Goal: Task Accomplishment & Management: Use online tool/utility

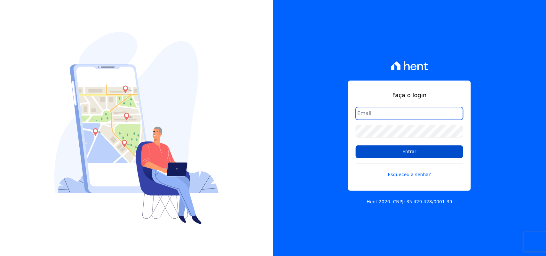
type input "[PERSON_NAME][EMAIL_ADDRESS][PERSON_NAME][DOMAIN_NAME]"
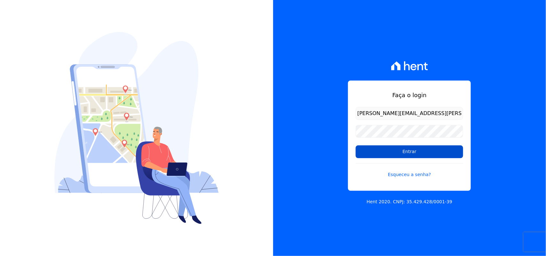
click at [397, 158] on input "Entrar" at bounding box center [409, 152] width 107 height 13
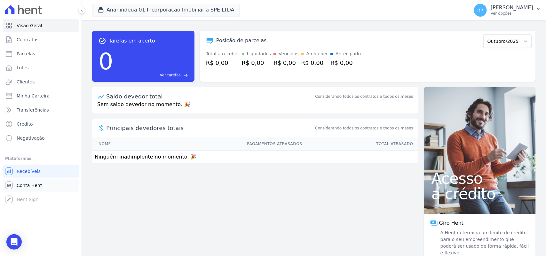
click at [24, 185] on span "Conta Hent" at bounding box center [29, 185] width 25 height 6
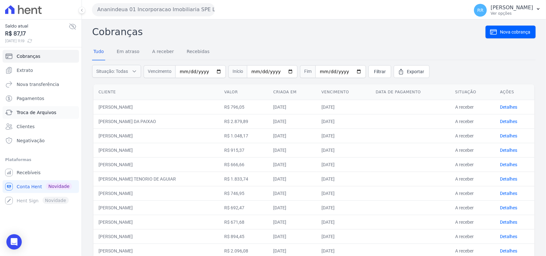
click at [30, 116] on link "Troca de Arquivos" at bounding box center [41, 112] width 76 height 13
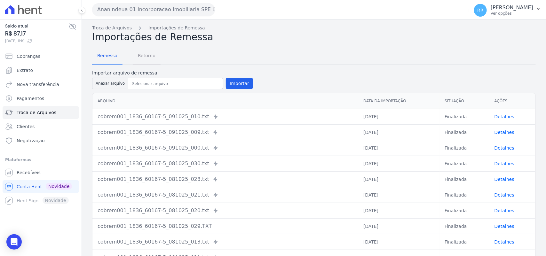
click at [145, 53] on span "Retorno" at bounding box center [146, 55] width 25 height 13
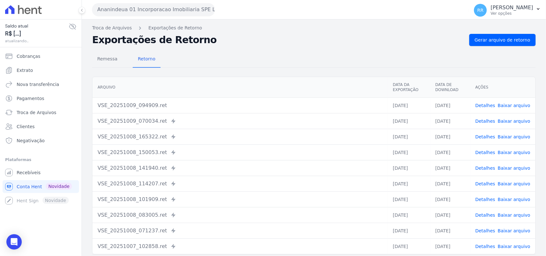
click at [141, 5] on button "Ananindeua 01 Incorporacao Imobiliaria SPE LTDA" at bounding box center [153, 9] width 123 height 13
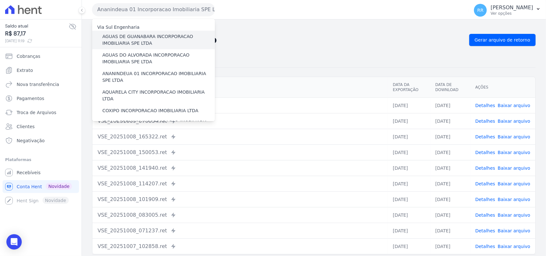
click at [158, 39] on label "AGUAS DE GUANABARA INCORPORACAO IMOBILIARIA SPE LTDA" at bounding box center [158, 39] width 113 height 13
click at [0, 0] on input "AGUAS DE GUANABARA INCORPORACAO IMOBILIARIA SPE LTDA" at bounding box center [0, 0] width 0 height 0
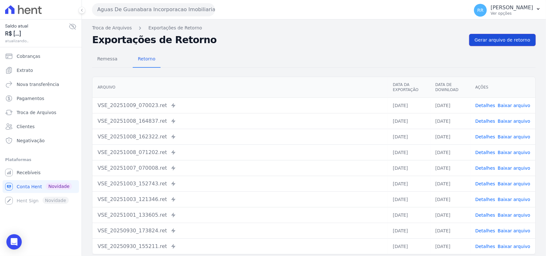
click at [497, 42] on span "Gerar arquivo de retorno" at bounding box center [503, 40] width 56 height 6
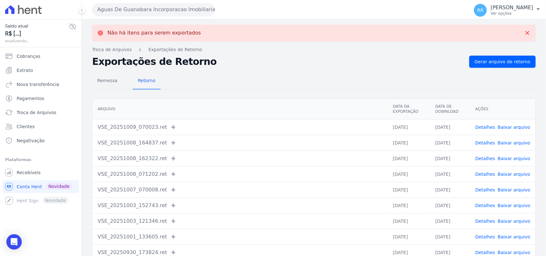
click at [175, 9] on button "Aguas De Guanabara Incorporacao Imobiliaria SPE LTDA" at bounding box center [153, 9] width 123 height 13
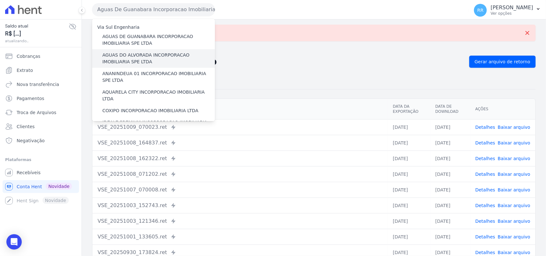
click at [133, 57] on label "AGUAS DO ALVORADA INCORPORACAO IMOBILIARIA SPE LTDA" at bounding box center [158, 58] width 113 height 13
click at [0, 0] on input "AGUAS DO ALVORADA INCORPORACAO IMOBILIARIA SPE LTDA" at bounding box center [0, 0] width 0 height 0
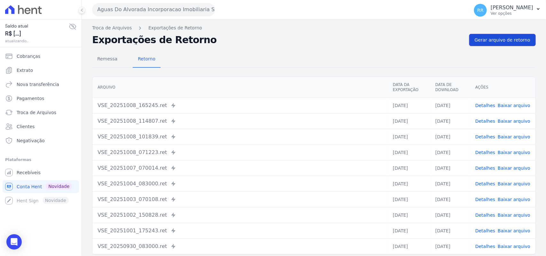
click at [507, 42] on span "Gerar arquivo de retorno" at bounding box center [503, 40] width 56 height 6
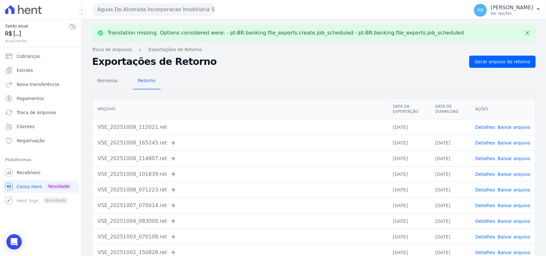
click at [507, 127] on link "Baixar arquivo" at bounding box center [514, 127] width 33 height 5
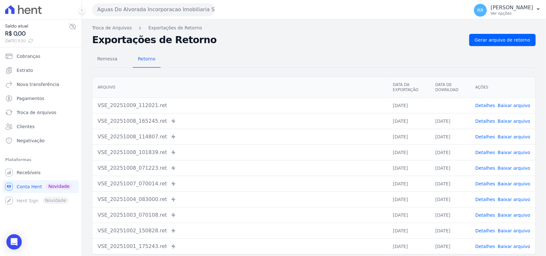
click at [270, 42] on h2 "Exportações de Retorno" at bounding box center [278, 40] width 372 height 9
click at [158, 12] on button "Aguas Do Alvorada Incorporacao Imobiliaria SPE LTDA" at bounding box center [153, 9] width 123 height 13
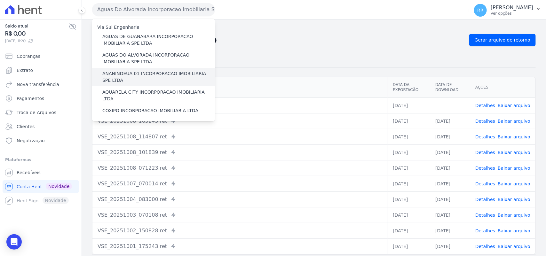
click at [115, 74] on label "ANANINDEUA 01 INCORPORACAO IMOBILIARIA SPE LTDA" at bounding box center [158, 76] width 113 height 13
click at [0, 0] on input "ANANINDEUA 01 INCORPORACAO IMOBILIARIA SPE LTDA" at bounding box center [0, 0] width 0 height 0
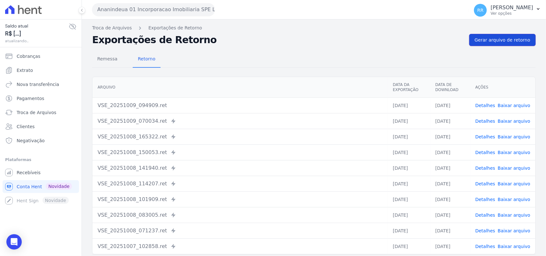
click at [510, 38] on span "Gerar arquivo de retorno" at bounding box center [503, 40] width 56 height 6
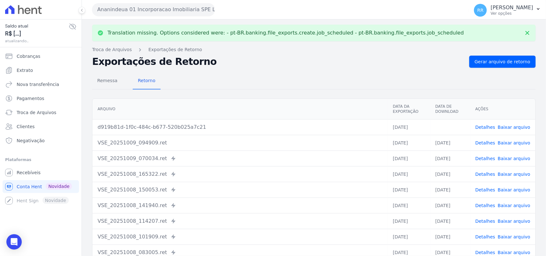
click at [510, 126] on link "Baixar arquivo" at bounding box center [514, 127] width 33 height 5
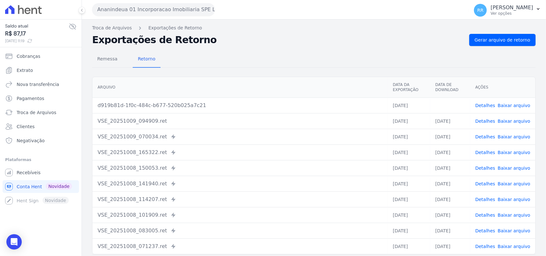
click at [133, 10] on button "Ananindeua 01 Incorporacao Imobiliaria SPE LTDA" at bounding box center [153, 9] width 123 height 13
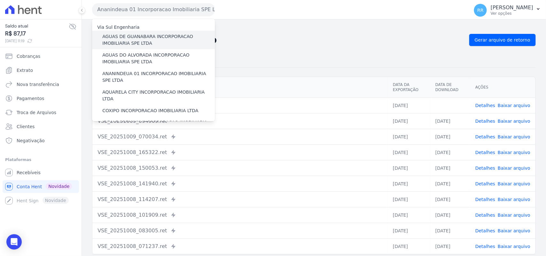
click at [137, 37] on label "AGUAS DE GUANABARA INCORPORACAO IMOBILIARIA SPE LTDA" at bounding box center [158, 39] width 113 height 13
click at [0, 0] on input "AGUAS DE GUANABARA INCORPORACAO IMOBILIARIA SPE LTDA" at bounding box center [0, 0] width 0 height 0
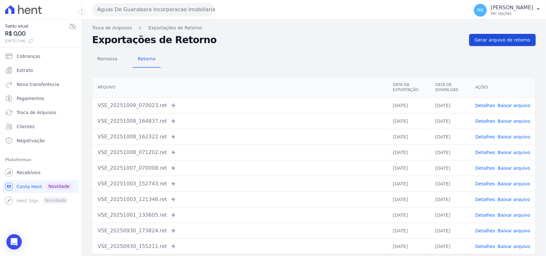
click at [515, 42] on span "Gerar arquivo de retorno" at bounding box center [503, 40] width 56 height 6
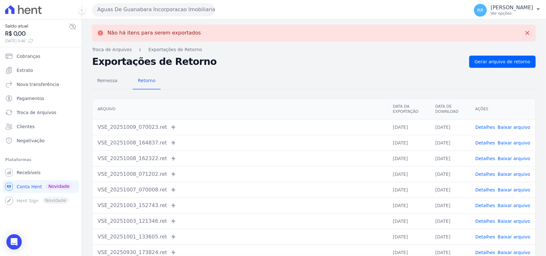
click at [114, 8] on button "Aguas De Guanabara Incorporacao Imobiliaria SPE LTDA" at bounding box center [153, 9] width 123 height 13
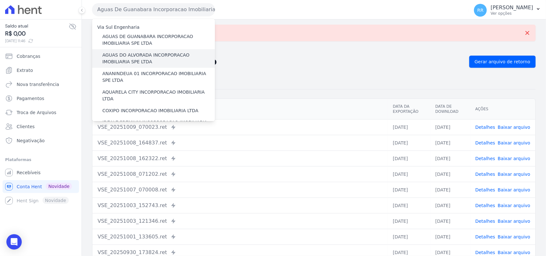
click at [133, 57] on label "AGUAS DO ALVORADA INCORPORACAO IMOBILIARIA SPE LTDA" at bounding box center [158, 58] width 113 height 13
click at [0, 0] on input "AGUAS DO ALVORADA INCORPORACAO IMOBILIARIA SPE LTDA" at bounding box center [0, 0] width 0 height 0
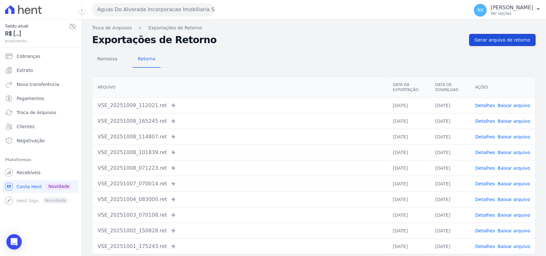
click at [500, 42] on span "Gerar arquivo de retorno" at bounding box center [503, 40] width 56 height 6
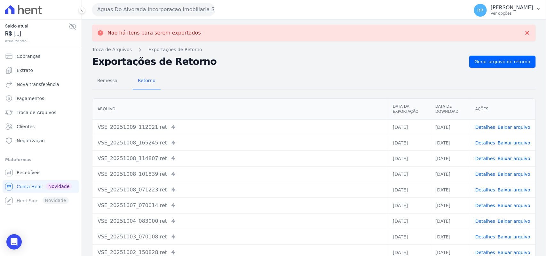
click at [169, 12] on button "Aguas Do Alvorada Incorporacao Imobiliaria SPE LTDA" at bounding box center [153, 9] width 123 height 13
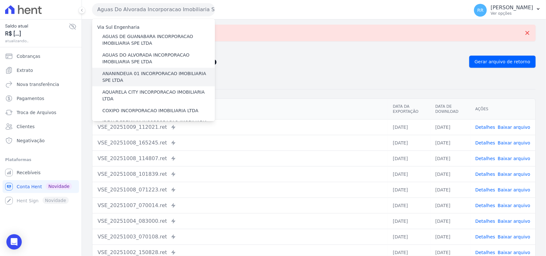
click at [142, 69] on div "ANANINDEUA 01 INCORPORACAO IMOBILIARIA SPE LTDA" at bounding box center [153, 77] width 123 height 19
click at [138, 73] on label "ANANINDEUA 01 INCORPORACAO IMOBILIARIA SPE LTDA" at bounding box center [158, 76] width 113 height 13
click at [0, 0] on input "ANANINDEUA 01 INCORPORACAO IMOBILIARIA SPE LTDA" at bounding box center [0, 0] width 0 height 0
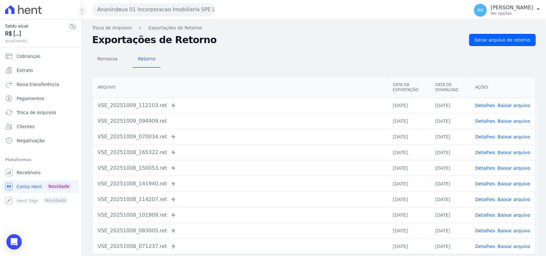
click at [503, 39] on span "Gerar arquivo de retorno" at bounding box center [503, 40] width 56 height 6
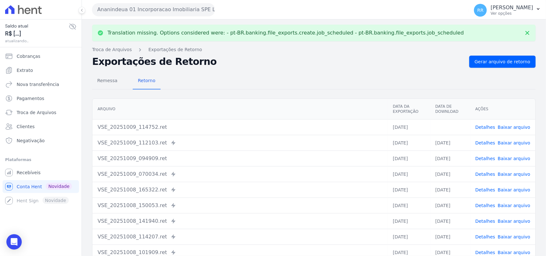
click at [508, 126] on link "Baixar arquivo" at bounding box center [514, 127] width 33 height 5
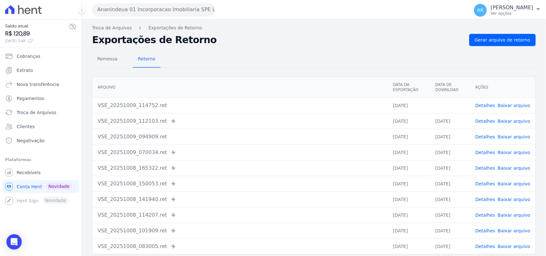
click at [270, 68] on div "Remessa Retorno Arquivo Data da Exportação Data de Download Ações VSE_20251009_…" at bounding box center [314, 161] width 444 height 231
click at [139, 16] on div "Ananindeua 01 Incorporacao Imobiliaria SPE LTDA Via Sul Engenharia AGUAS DE GUA…" at bounding box center [279, 10] width 374 height 20
click at [142, 12] on button "Ananindeua 01 Incorporacao Imobiliaria SPE LTDA" at bounding box center [153, 9] width 123 height 13
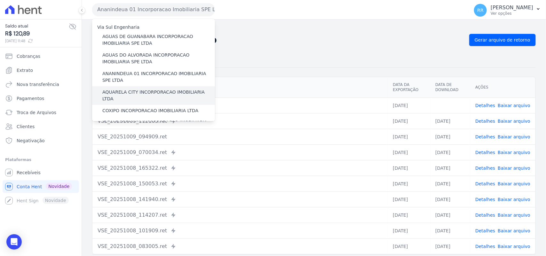
click at [129, 90] on label "AQUARELA CITY INCORPORACAO IMOBILIARIA LTDA" at bounding box center [158, 95] width 113 height 13
click at [0, 0] on input "AQUARELA CITY INCORPORACAO IMOBILIARIA LTDA" at bounding box center [0, 0] width 0 height 0
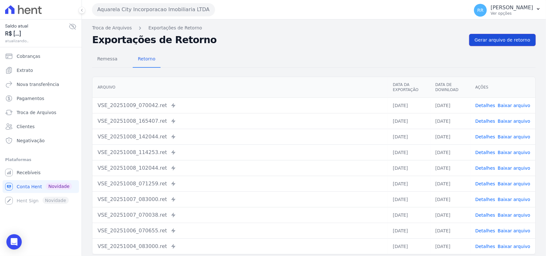
click at [514, 38] on span "Gerar arquivo de retorno" at bounding box center [503, 40] width 56 height 6
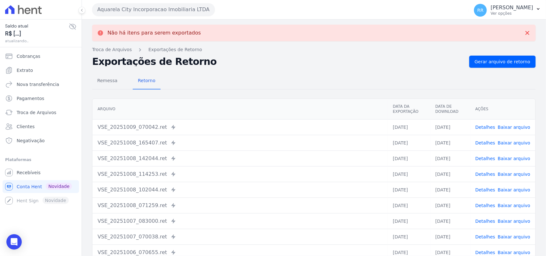
click at [149, 12] on button "Aquarela City Incorporacao Imobiliaria LTDA" at bounding box center [153, 9] width 123 height 13
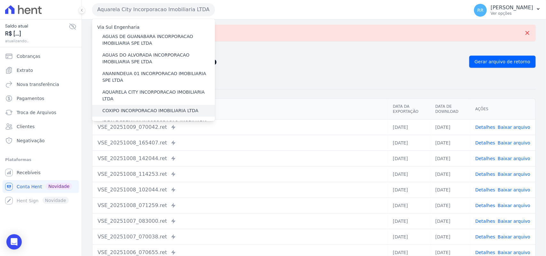
click at [125, 107] on label "COXIPO INCORPORACAO IMOBILIARIA LTDA" at bounding box center [150, 110] width 96 height 7
click at [0, 0] on input "COXIPO INCORPORACAO IMOBILIARIA LTDA" at bounding box center [0, 0] width 0 height 0
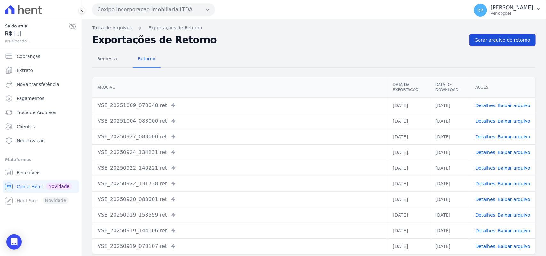
click at [491, 40] on span "Gerar arquivo de retorno" at bounding box center [503, 40] width 56 height 6
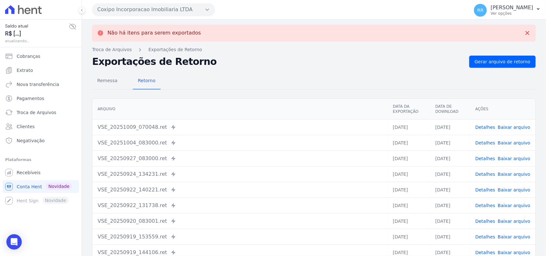
click at [142, 16] on div "Coxipo Incorporacao Imobiliaria LTDA Via Sul Engenharia AGUAS DE GUANABARA INCO…" at bounding box center [279, 10] width 374 height 20
click at [142, 10] on button "Coxipo Incorporacao Imobiliaria LTDA" at bounding box center [153, 9] width 123 height 13
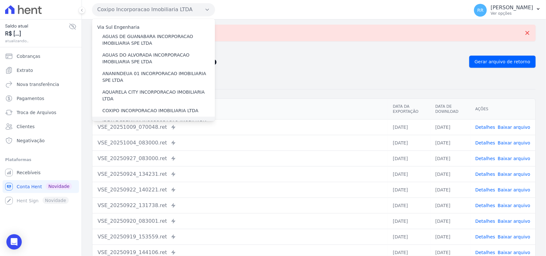
click at [118, 119] on label "IDEALE PREMIUM INCORPORACAO IMOBILIARIA LTDA" at bounding box center [158, 125] width 113 height 13
click at [0, 0] on input "IDEALE PREMIUM INCORPORACAO IMOBILIARIA LTDA" at bounding box center [0, 0] width 0 height 0
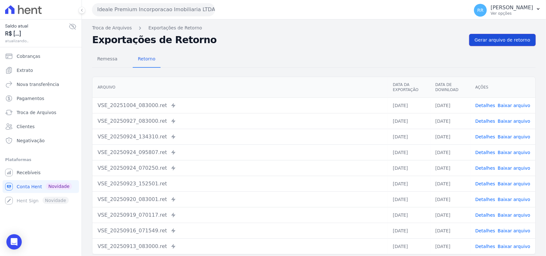
click at [484, 35] on link "Gerar arquivo de retorno" at bounding box center [502, 40] width 67 height 12
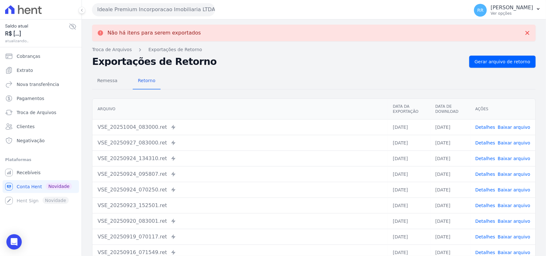
click at [141, 12] on button "Ideale Premium Incorporacao Imobiliaria LTDA" at bounding box center [153, 9] width 123 height 13
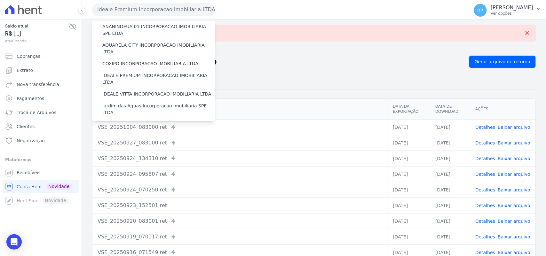
scroll to position [53, 0]
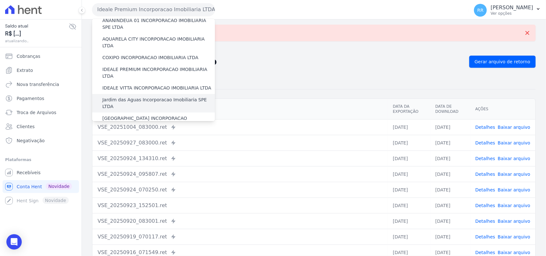
click at [130, 94] on div "Jardim das Aguas Incorporacao Imobiliaria SPE LTDA" at bounding box center [153, 103] width 123 height 19
click at [128, 97] on label "Jardim das Aguas Incorporacao Imobiliaria SPE LTDA" at bounding box center [158, 103] width 113 height 13
click at [0, 0] on input "Jardim das Aguas Incorporacao Imobiliaria SPE LTDA" at bounding box center [0, 0] width 0 height 0
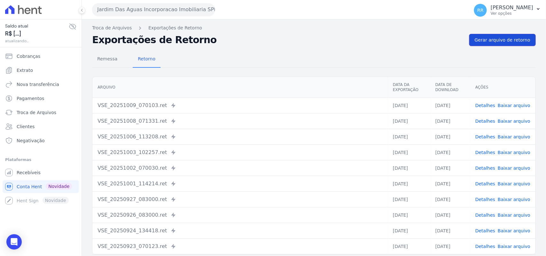
click at [516, 38] on span "Gerar arquivo de retorno" at bounding box center [503, 40] width 56 height 6
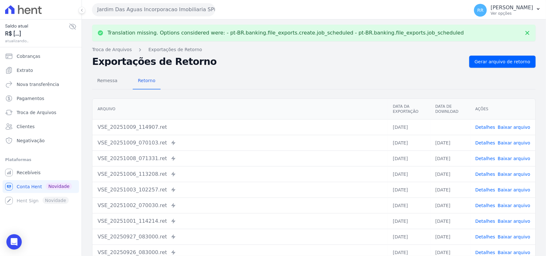
click at [123, 7] on button "Jardim Das Aguas Incorporacao Imobiliaria SPE LTDA" at bounding box center [153, 9] width 123 height 13
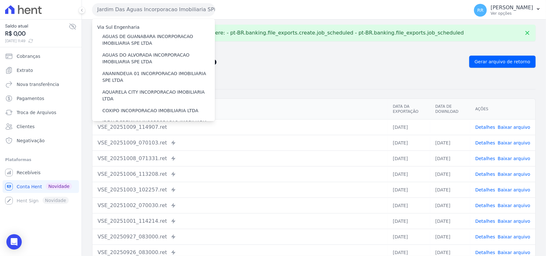
click at [355, 71] on div "Remessa Retorno Arquivo Data da Exportação Data de Download Ações VSE_20251009_…" at bounding box center [314, 183] width 444 height 231
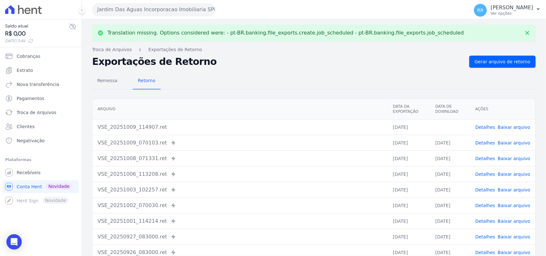
click at [515, 126] on link "Baixar arquivo" at bounding box center [514, 127] width 33 height 5
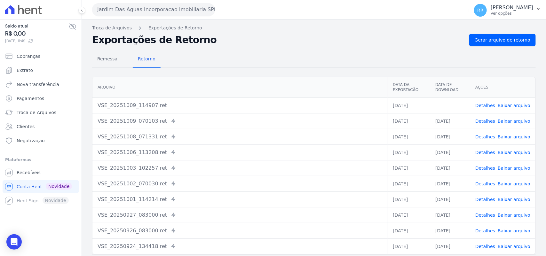
click at [353, 58] on div "Remessa Retorno" at bounding box center [314, 59] width 444 height 17
click at [154, 12] on button "Jardim Das Aguas Incorporacao Imobiliaria SPE LTDA" at bounding box center [153, 9] width 123 height 13
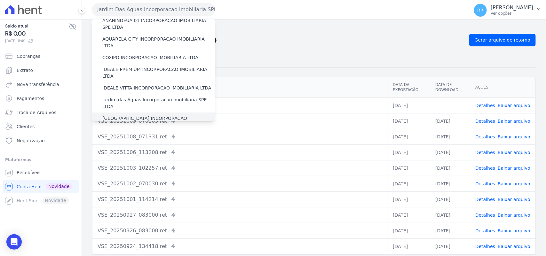
click at [123, 115] on label "[GEOGRAPHIC_DATA] INCORPORACAO IMOBILIARIA SPE LTDA" at bounding box center [158, 121] width 113 height 13
click at [0, 0] on input "[GEOGRAPHIC_DATA] INCORPORACAO IMOBILIARIA SPE LTDA" at bounding box center [0, 0] width 0 height 0
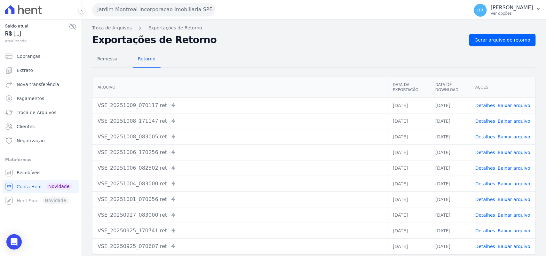
click at [505, 31] on nav "Troca de Arquivos Exportações de Retorno" at bounding box center [314, 28] width 444 height 7
click at [504, 34] on link "Gerar arquivo de retorno" at bounding box center [502, 40] width 67 height 12
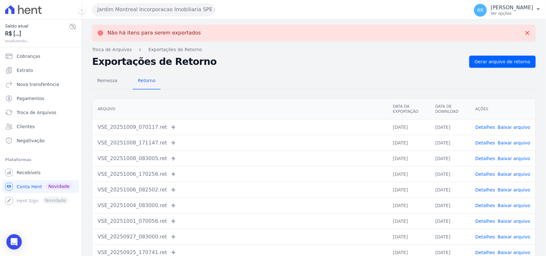
click at [167, 12] on button "Jardim Montreal Incorporacao Imobiliaria SPE LTDA" at bounding box center [153, 9] width 123 height 13
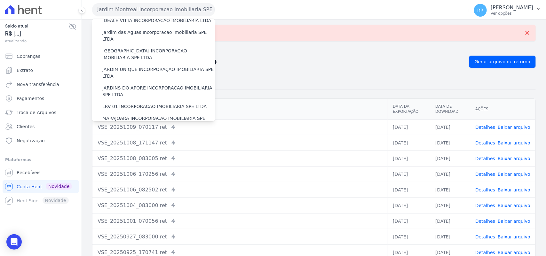
scroll to position [120, 0]
click at [131, 67] on label "JARDIM UNIQUE INCORPORAÇÃO IMOBILIARIA SPE LTDA" at bounding box center [158, 73] width 113 height 13
click at [0, 0] on input "JARDIM UNIQUE INCORPORAÇÃO IMOBILIARIA SPE LTDA" at bounding box center [0, 0] width 0 height 0
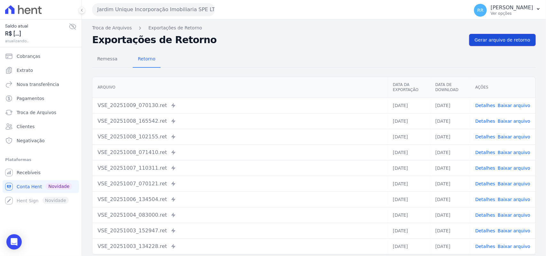
click at [473, 37] on link "Gerar arquivo de retorno" at bounding box center [502, 40] width 67 height 12
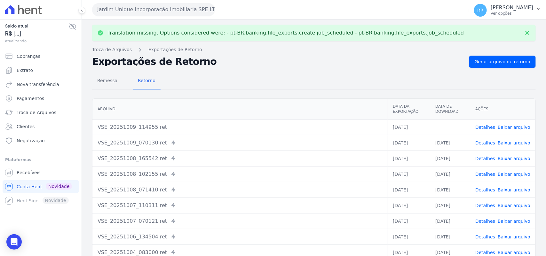
click at [504, 127] on link "Baixar arquivo" at bounding box center [514, 127] width 33 height 5
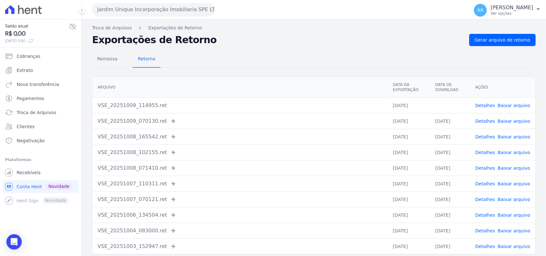
click at [252, 59] on div "Remessa Retorno" at bounding box center [314, 59] width 444 height 17
click at [129, 10] on button "Jardim Unique Incorporação Imobiliaria SPE LTDA" at bounding box center [153, 9] width 123 height 13
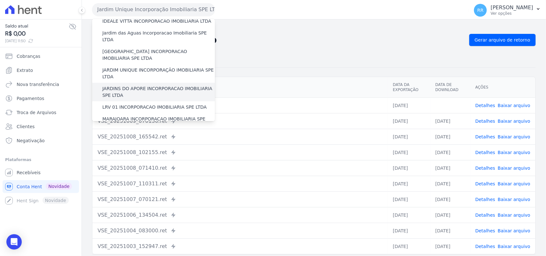
click at [125, 85] on label "JARDINS DO APORE INCORPORACAO IMOBILIARIA SPE LTDA" at bounding box center [158, 91] width 113 height 13
click at [0, 0] on input "JARDINS DO APORE INCORPORACAO IMOBILIARIA SPE LTDA" at bounding box center [0, 0] width 0 height 0
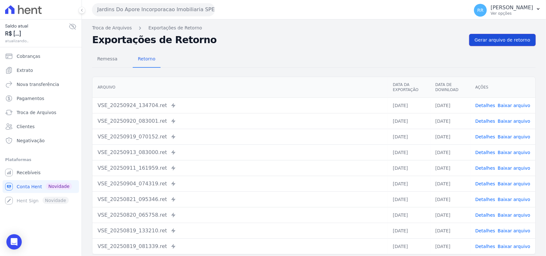
click at [500, 38] on span "Gerar arquivo de retorno" at bounding box center [503, 40] width 56 height 6
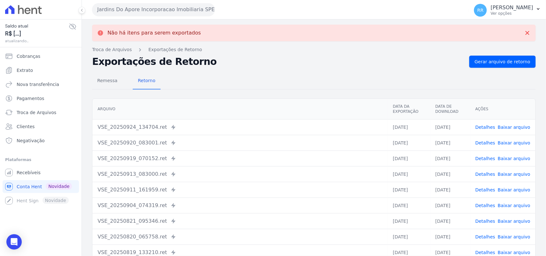
click at [131, 6] on button "Jardins Do Apore Incorporacao Imobiliaria SPE LTDA" at bounding box center [153, 9] width 123 height 13
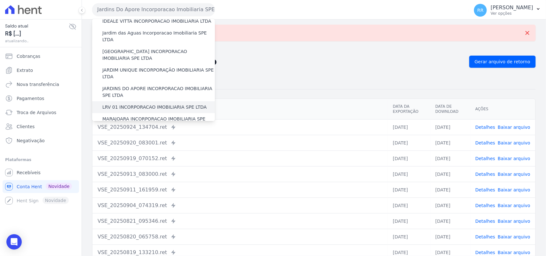
click at [134, 104] on label "LRV 01 INCORPORACAO IMOBILIARIA SPE LTDA" at bounding box center [154, 107] width 104 height 7
click at [0, 0] on input "LRV 01 INCORPORACAO IMOBILIARIA SPE LTDA" at bounding box center [0, 0] width 0 height 0
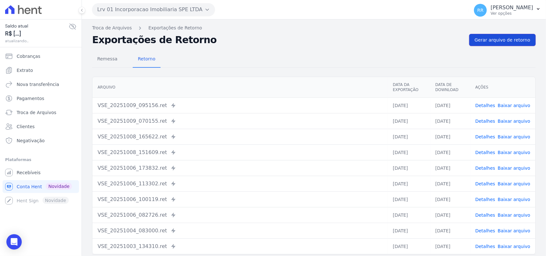
click at [494, 39] on span "Gerar arquivo de retorno" at bounding box center [503, 40] width 56 height 6
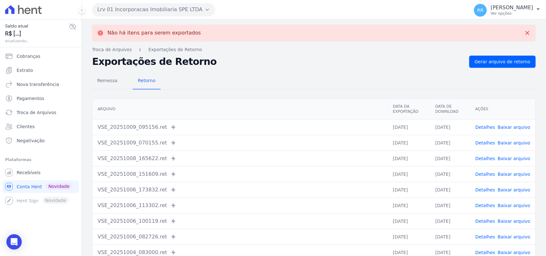
click at [141, 12] on button "Lrv 01 Incorporacao Imobiliaria SPE LTDA" at bounding box center [153, 9] width 123 height 13
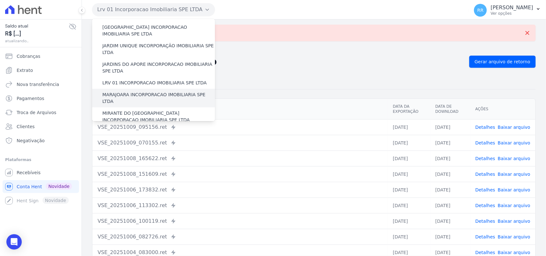
scroll to position [173, 0]
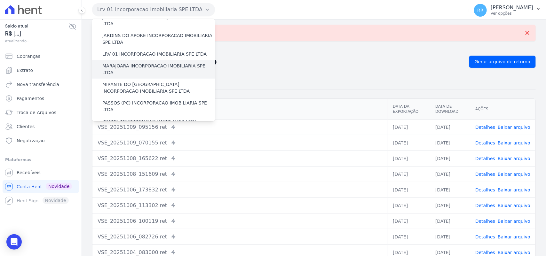
click at [135, 63] on label "MARAJOARA INCORPORACAO IMOBILIARIA SPE LTDA" at bounding box center [158, 69] width 113 height 13
click at [0, 0] on input "MARAJOARA INCORPORACAO IMOBILIARIA SPE LTDA" at bounding box center [0, 0] width 0 height 0
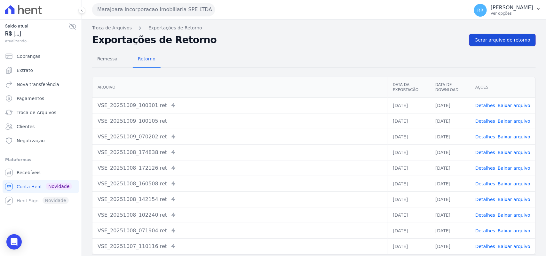
click at [506, 38] on span "Gerar arquivo de retorno" at bounding box center [503, 40] width 56 height 6
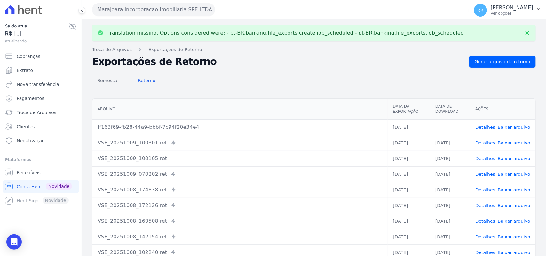
click at [508, 125] on link "Baixar arquivo" at bounding box center [514, 127] width 33 height 5
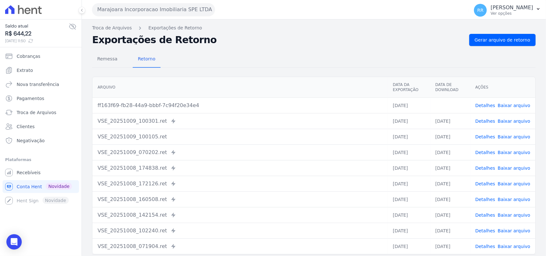
click at [306, 50] on div "Remessa Retorno Arquivo Data da Exportação Data de Download Ações ff163f69-fb28…" at bounding box center [314, 161] width 444 height 231
click at [113, 10] on button "Marajoara Incorporacao Imobiliaria SPE LTDA" at bounding box center [153, 9] width 123 height 13
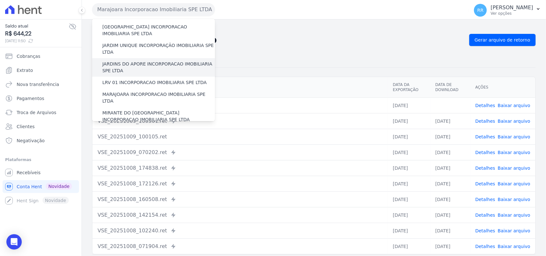
scroll to position [133, 0]
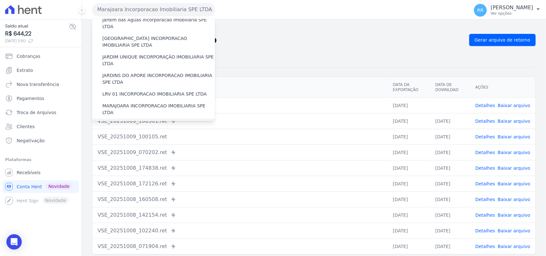
click at [111, 121] on label "MIRANTE DO [GEOGRAPHIC_DATA] INCORPORACAO IMOBILIARIA SPE LTDA" at bounding box center [158, 127] width 113 height 13
click at [0, 0] on input "MIRANTE DO [GEOGRAPHIC_DATA] INCORPORACAO IMOBILIARIA SPE LTDA" at bounding box center [0, 0] width 0 height 0
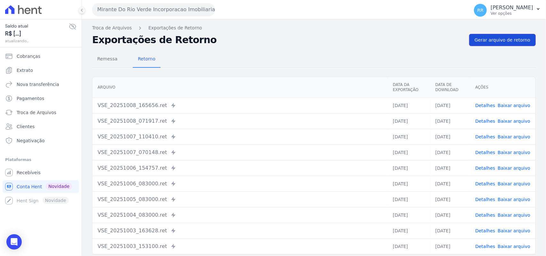
click at [507, 40] on span "Gerar arquivo de retorno" at bounding box center [503, 40] width 56 height 6
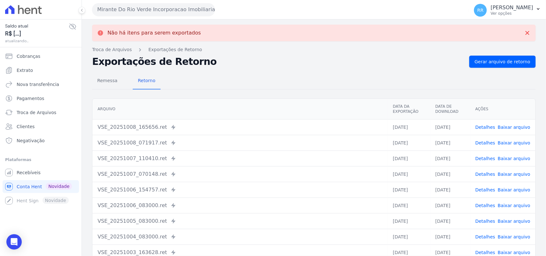
click at [159, 11] on button "Mirante Do Rio Verde Incorporacao Imobiliaria SPE LTDA" at bounding box center [153, 9] width 123 height 13
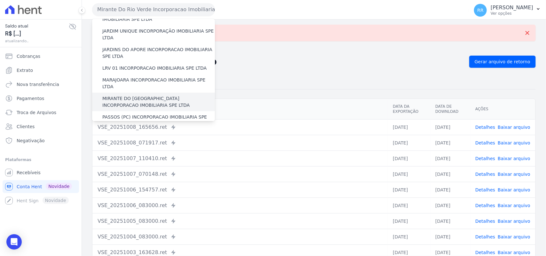
scroll to position [160, 0]
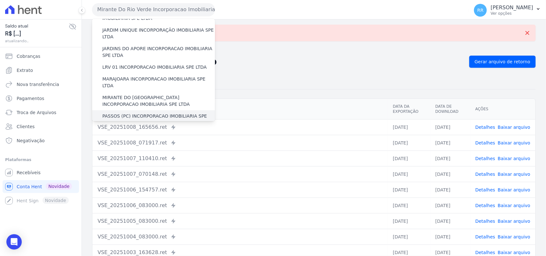
click at [119, 113] on label "PASSOS (PC) INCORPORACAO IMOBILIARIA SPE LTDA" at bounding box center [158, 119] width 113 height 13
click at [0, 0] on input "PASSOS (PC) INCORPORACAO IMOBILIARIA SPE LTDA" at bounding box center [0, 0] width 0 height 0
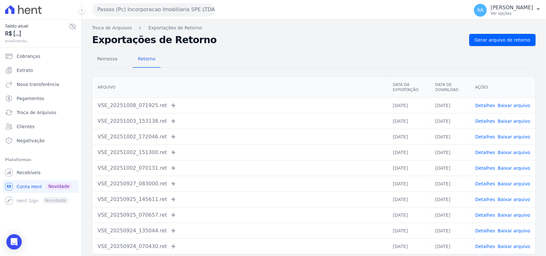
click at [475, 49] on div "Remessa Retorno Arquivo Data da Exportação Data de Download Ações VSE_20251008_…" at bounding box center [314, 161] width 444 height 231
click at [482, 44] on link "Gerar arquivo de retorno" at bounding box center [502, 40] width 67 height 12
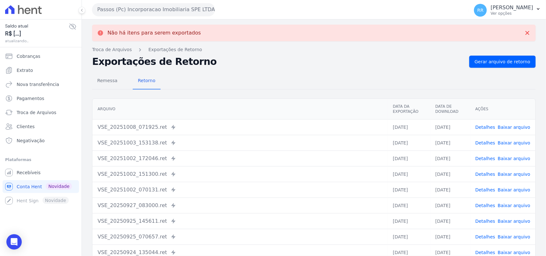
click at [160, 12] on button "Passos (Pc) Incorporacao Imobiliaria SPE LTDA" at bounding box center [153, 9] width 123 height 13
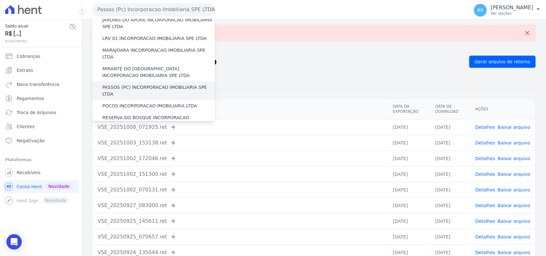
scroll to position [200, 0]
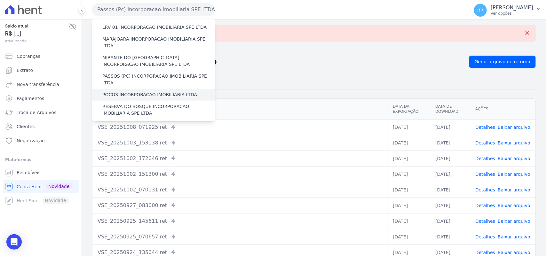
click at [129, 91] on label "POCOS INCORPORACAO IMOBILIARIA LTDA" at bounding box center [149, 94] width 95 height 7
click at [0, 0] on input "POCOS INCORPORACAO IMOBILIARIA LTDA" at bounding box center [0, 0] width 0 height 0
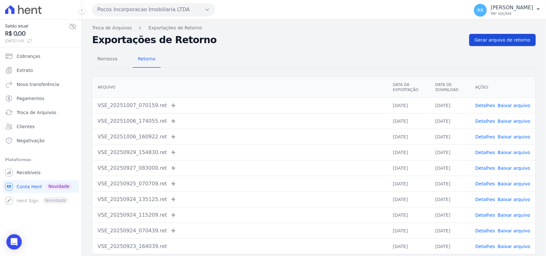
click at [499, 39] on span "Gerar arquivo de retorno" at bounding box center [503, 40] width 56 height 6
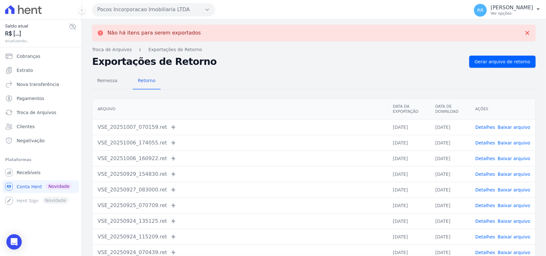
click at [130, 10] on button "Pocos Incorporacao Imobiliaria LTDA" at bounding box center [153, 9] width 123 height 13
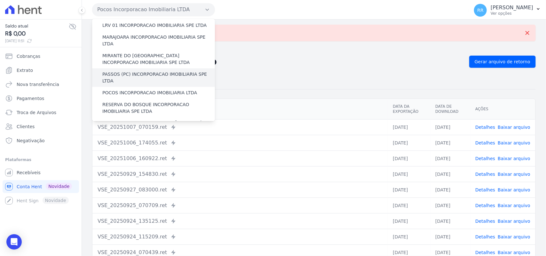
scroll to position [213, 0]
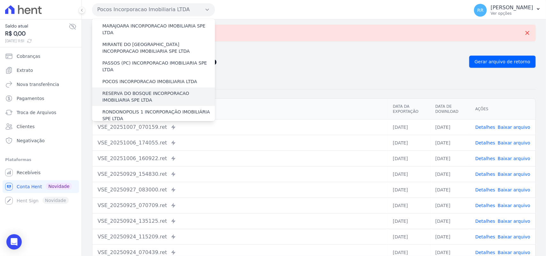
click at [137, 90] on label "RESERVA DO BOSQUE INCORPORACAO IMOBILIARIA SPE LTDA" at bounding box center [158, 96] width 113 height 13
click at [0, 0] on input "RESERVA DO BOSQUE INCORPORACAO IMOBILIARIA SPE LTDA" at bounding box center [0, 0] width 0 height 0
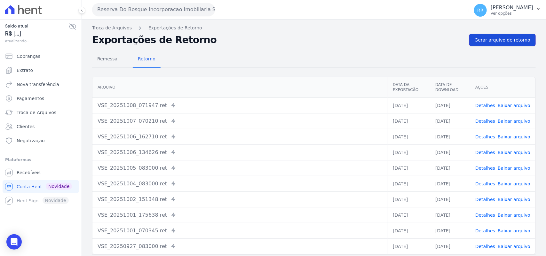
click at [504, 43] on span "Gerar arquivo de retorno" at bounding box center [503, 40] width 56 height 6
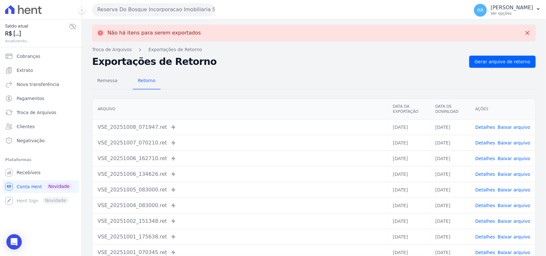
click at [139, 8] on button "Reserva Do Bosque Incorporacao Imobiliaria SPE LTDA" at bounding box center [153, 9] width 123 height 13
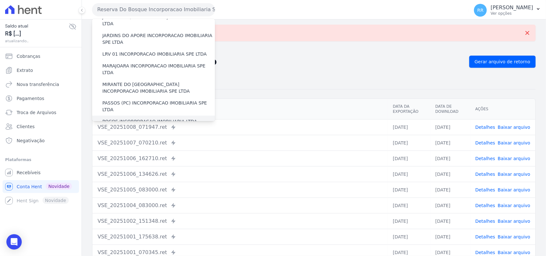
scroll to position [200, 0]
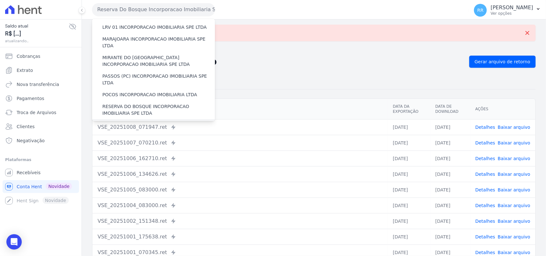
click at [123, 122] on label "RONDONOPOLIS 1 INCORPORAÇÃO IMOBILIÁRIA SPE LTDA" at bounding box center [158, 128] width 113 height 13
click at [0, 0] on input "RONDONOPOLIS 1 INCORPORAÇÃO IMOBILIÁRIA SPE LTDA" at bounding box center [0, 0] width 0 height 0
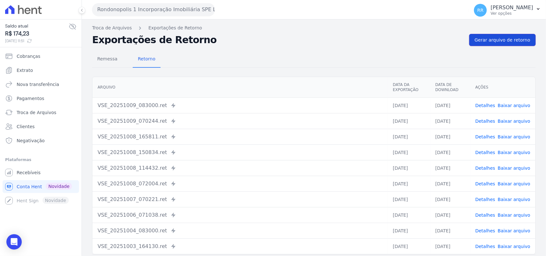
click at [482, 40] on span "Gerar arquivo de retorno" at bounding box center [503, 40] width 56 height 6
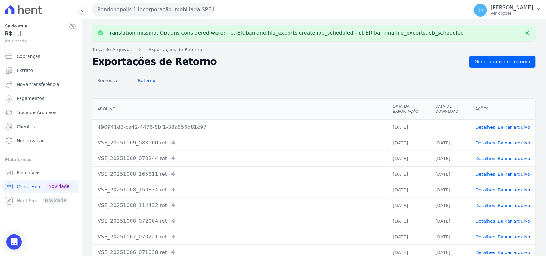
click at [515, 128] on link "Baixar arquivo" at bounding box center [514, 127] width 33 height 5
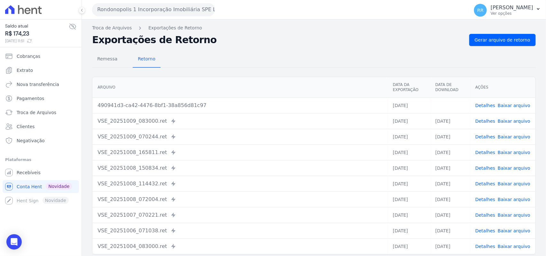
click at [344, 19] on div "Rondonopolis 1 Incorporação Imobiliária SPE LTDA Via Sul Engenharia AGUAS DE GU…" at bounding box center [279, 10] width 374 height 20
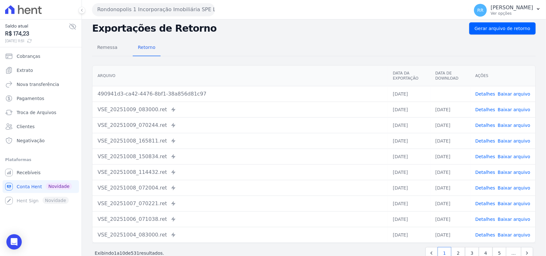
scroll to position [0, 0]
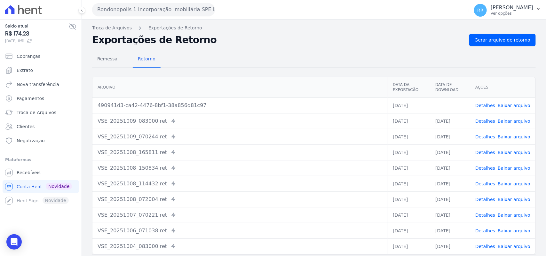
click at [155, 12] on button "Rondonopolis 1 Incorporação Imobiliária SPE LTDA" at bounding box center [153, 9] width 123 height 13
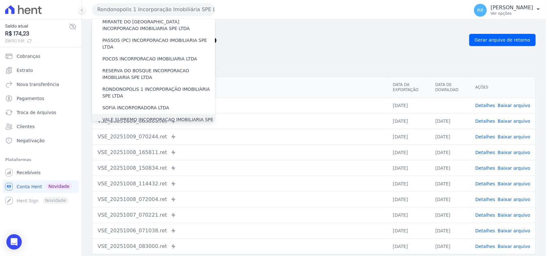
scroll to position [240, 0]
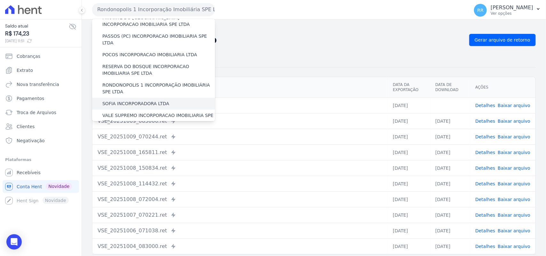
click at [127, 100] on label "SOFIA INCORPORADORA LTDA" at bounding box center [135, 103] width 67 height 7
click at [0, 0] on input "SOFIA INCORPORADORA LTDA" at bounding box center [0, 0] width 0 height 0
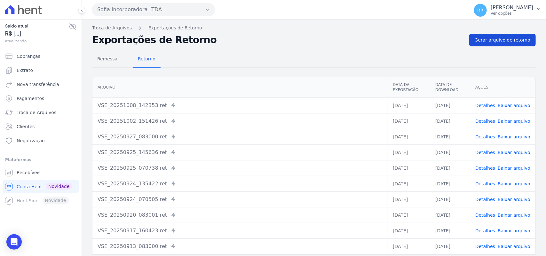
click at [486, 41] on span "Gerar arquivo de retorno" at bounding box center [503, 40] width 56 height 6
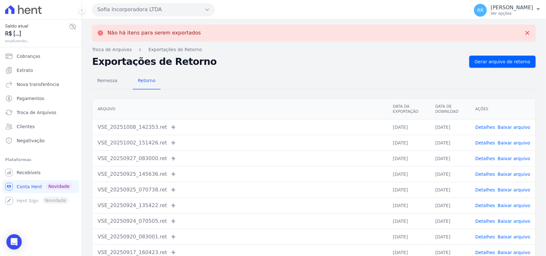
click at [136, 5] on button "Sofia Incorporadora LTDA" at bounding box center [153, 9] width 123 height 13
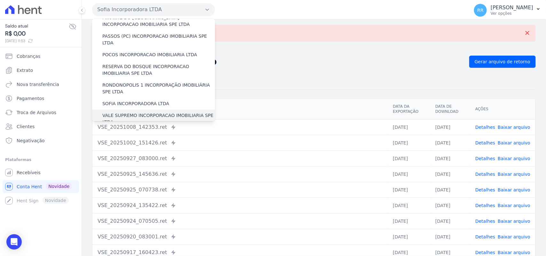
click at [125, 112] on label "VALE SUPREMO INCORPORACAO IMOBILIARIA SPE LTDA" at bounding box center [158, 118] width 113 height 13
click at [0, 0] on input "VALE SUPREMO INCORPORACAO IMOBILIARIA SPE LTDA" at bounding box center [0, 0] width 0 height 0
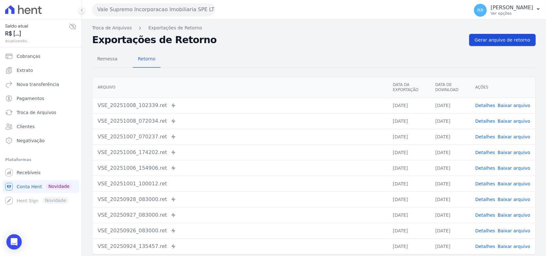
click at [499, 39] on span "Gerar arquivo de retorno" at bounding box center [503, 40] width 56 height 6
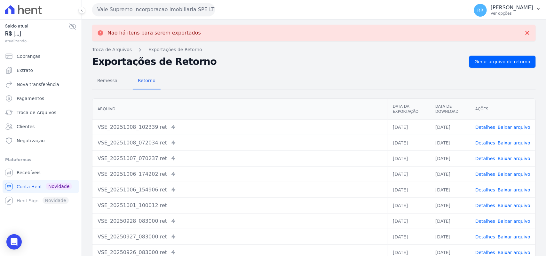
click at [123, 12] on button "Vale Supremo Incorporacao Imobiliaria SPE LTDA" at bounding box center [153, 9] width 123 height 13
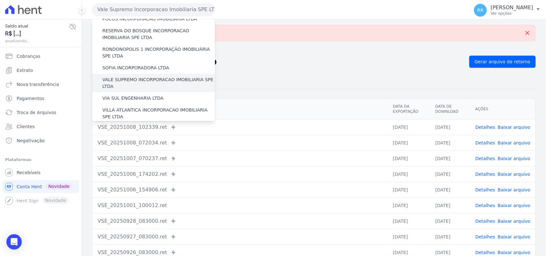
scroll to position [280, 0]
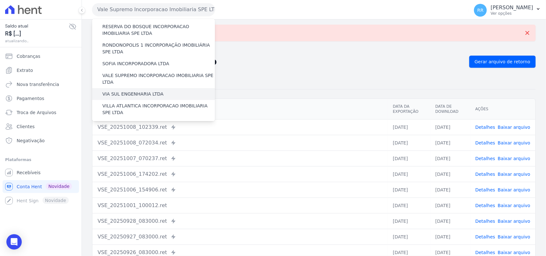
click at [123, 91] on label "VIA SUL ENGENHARIA LTDA" at bounding box center [132, 94] width 61 height 7
click at [0, 0] on input "VIA SUL ENGENHARIA LTDA" at bounding box center [0, 0] width 0 height 0
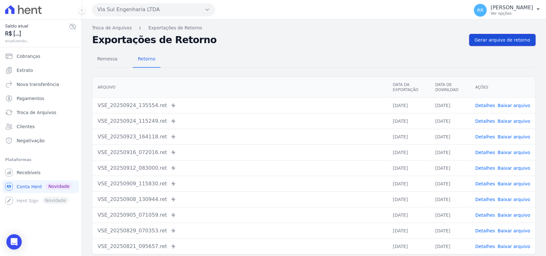
click at [498, 44] on link "Gerar arquivo de retorno" at bounding box center [502, 40] width 67 height 12
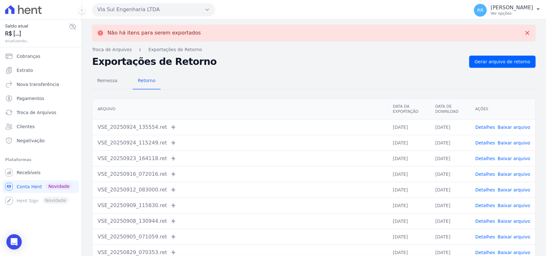
drag, startPoint x: 357, startPoint y: 79, endPoint x: 333, endPoint y: 72, distance: 25.4
click at [357, 79] on div "Remessa Retorno" at bounding box center [314, 81] width 444 height 17
click at [109, 9] on button "Via Sul Engenharia LTDA" at bounding box center [153, 9] width 123 height 13
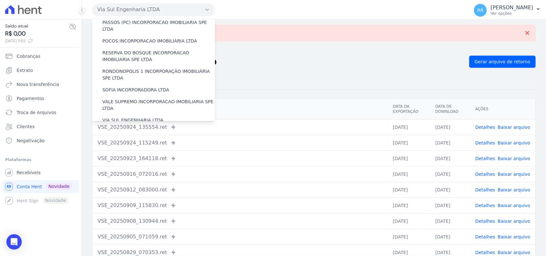
scroll to position [292, 0]
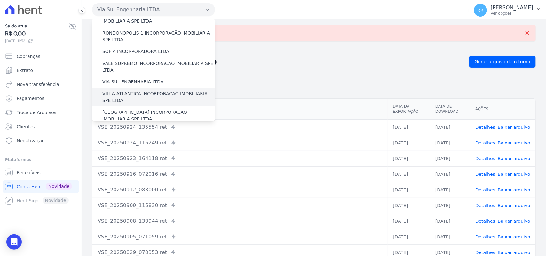
click at [124, 91] on label "VILLA ATLANTICA INCORPORACAO IMOBILIARIA SPE LTDA" at bounding box center [158, 97] width 113 height 13
click at [0, 0] on input "VILLA ATLANTICA INCORPORACAO IMOBILIARIA SPE LTDA" at bounding box center [0, 0] width 0 height 0
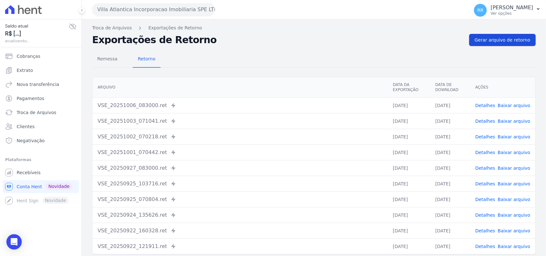
click at [475, 39] on span "Gerar arquivo de retorno" at bounding box center [503, 40] width 56 height 6
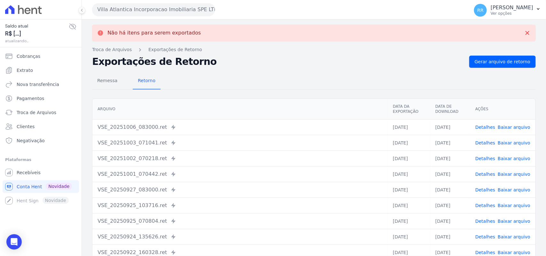
click at [161, 12] on button "Villa Atlantica Incorporacao Imobiliaria SPE LTDA" at bounding box center [153, 9] width 123 height 13
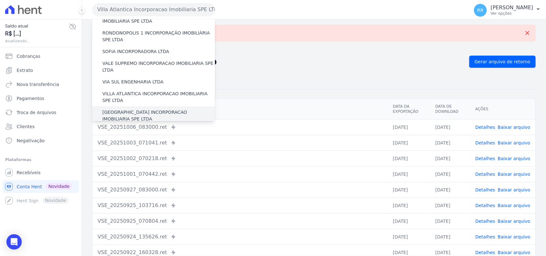
click at [120, 109] on label "[GEOGRAPHIC_DATA] INCORPORACAO IMOBILIARIA SPE LTDA" at bounding box center [158, 115] width 113 height 13
click at [0, 0] on input "[GEOGRAPHIC_DATA] INCORPORACAO IMOBILIARIA SPE LTDA" at bounding box center [0, 0] width 0 height 0
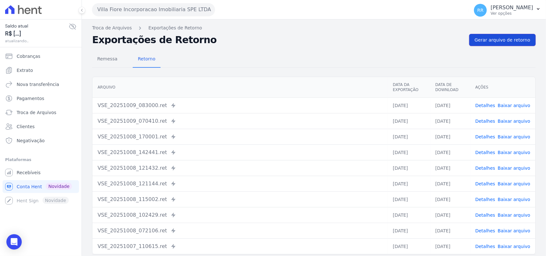
click at [497, 44] on link "Gerar arquivo de retorno" at bounding box center [502, 40] width 67 height 12
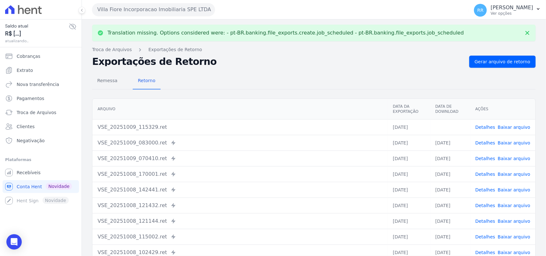
click at [514, 128] on link "Baixar arquivo" at bounding box center [514, 127] width 33 height 5
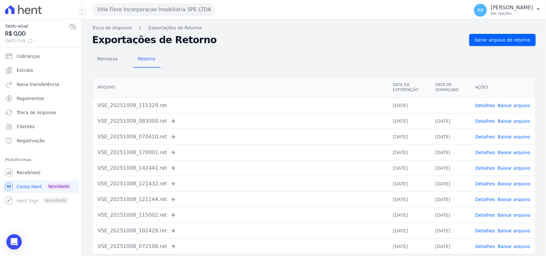
drag, startPoint x: 298, startPoint y: 37, endPoint x: 295, endPoint y: 42, distance: 5.4
click at [298, 37] on h2 "Exportações de Retorno" at bounding box center [278, 40] width 372 height 9
click at [138, 11] on button "Villa Fiore Incorporacao Imobiliaria SPE LTDA" at bounding box center [153, 9] width 123 height 13
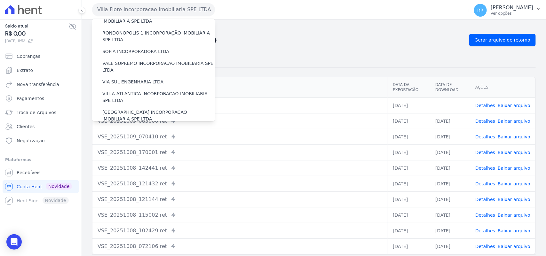
click at [115, 128] on label "VILLA TROPICAL INCORPORAÇÃO IMOBILIÁRIA SPE LTDA" at bounding box center [158, 134] width 113 height 13
click at [0, 0] on input "VILLA TROPICAL INCORPORAÇÃO IMOBILIÁRIA SPE LTDA" at bounding box center [0, 0] width 0 height 0
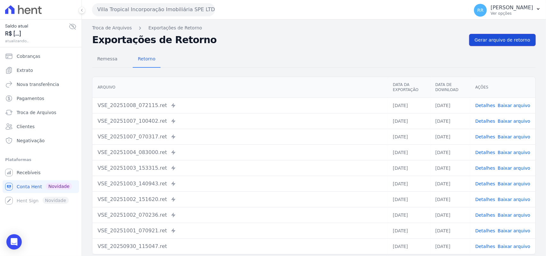
click at [495, 38] on span "Gerar arquivo de retorno" at bounding box center [503, 40] width 56 height 6
click at [188, 11] on button "Villa Tropical Incorporação Imobiliária SPE LTDA" at bounding box center [153, 9] width 123 height 13
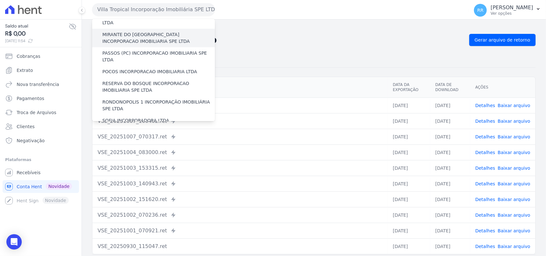
scroll to position [226, 0]
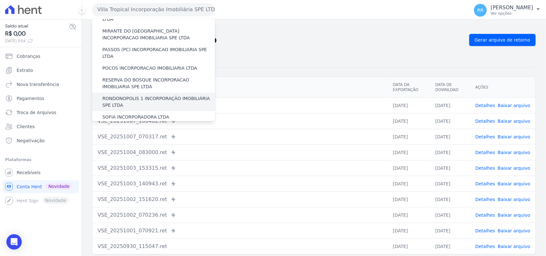
click at [139, 95] on label "RONDONOPOLIS 1 INCORPORAÇÃO IMOBILIÁRIA SPE LTDA" at bounding box center [158, 101] width 113 height 13
click at [0, 0] on input "RONDONOPOLIS 1 INCORPORAÇÃO IMOBILIÁRIA SPE LTDA" at bounding box center [0, 0] width 0 height 0
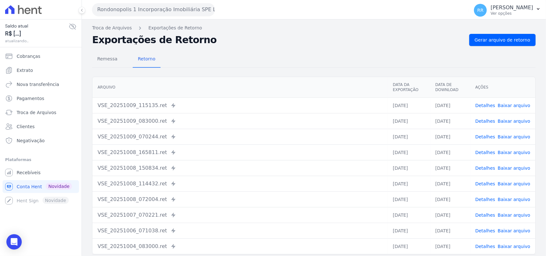
click at [480, 103] on link "Detalhes" at bounding box center [485, 105] width 20 height 5
click at [488, 104] on link "Detalhes" at bounding box center [485, 105] width 20 height 5
click at [158, 7] on button "Rondonopolis 1 Incorporação Imobiliária SPE LTDA" at bounding box center [153, 9] width 123 height 13
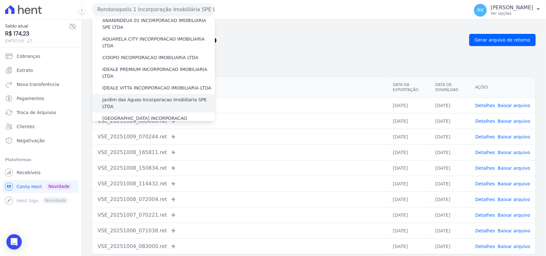
scroll to position [52, 0]
click at [141, 98] on label "Jardim das Aguas Incorporacao Imobiliaria SPE LTDA" at bounding box center [158, 104] width 113 height 13
click at [0, 0] on input "Jardim das Aguas Incorporacao Imobiliaria SPE LTDA" at bounding box center [0, 0] width 0 height 0
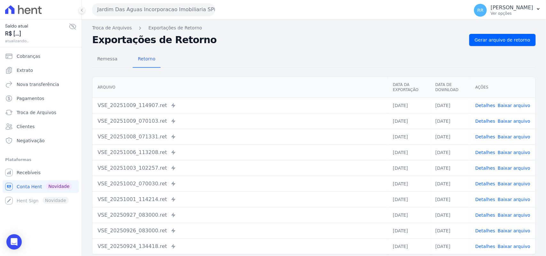
click at [485, 106] on link "Detalhes" at bounding box center [485, 105] width 20 height 5
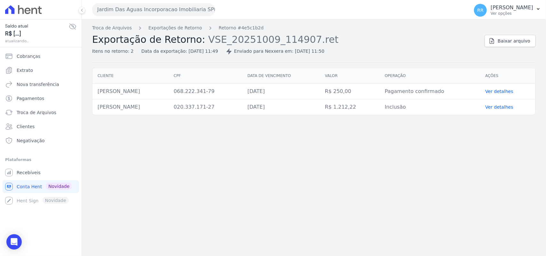
drag, startPoint x: 37, startPoint y: 2, endPoint x: 146, endPoint y: 130, distance: 167.9
click at [157, 136] on div "Troca de Arquivos Exportações de Retorno Retorno #4e5c1b2d Exportação de Retorn…" at bounding box center [314, 138] width 464 height 237
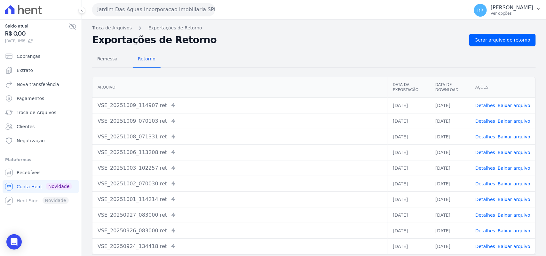
click at [162, 14] on button "Jardim Das Aguas Incorporacao Imobiliaria SPE LTDA" at bounding box center [153, 9] width 123 height 13
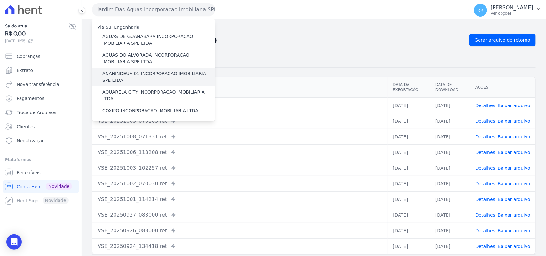
click at [139, 74] on label "ANANINDEUA 01 INCORPORACAO IMOBILIARIA SPE LTDA" at bounding box center [158, 76] width 113 height 13
click at [0, 0] on input "ANANINDEUA 01 INCORPORACAO IMOBILIARIA SPE LTDA" at bounding box center [0, 0] width 0 height 0
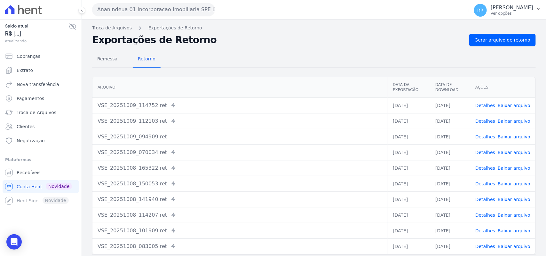
click at [489, 106] on link "Detalhes" at bounding box center [485, 105] width 20 height 5
click at [488, 119] on link "Detalhes" at bounding box center [485, 121] width 20 height 5
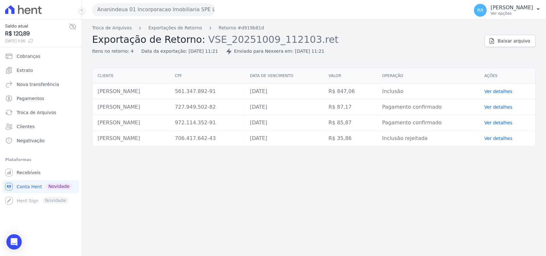
click at [154, 138] on td "RAIZE CARVALHO DE BRITO" at bounding box center [130, 139] width 77 height 16
click at [154, 105] on td "ALESSANDRA MENDES DE AMORIM" at bounding box center [130, 107] width 77 height 16
click at [133, 79] on th "Cliente" at bounding box center [130, 76] width 77 height 16
click at [152, 15] on button "Ananindeua 01 Incorporacao Imobiliaria SPE LTDA" at bounding box center [153, 9] width 123 height 13
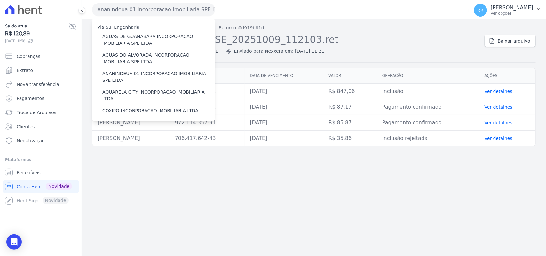
click at [241, 7] on div "Ananindeua 01 Incorporacao Imobiliaria SPE LTDA Via Sul Engenharia AGUAS DE GUA…" at bounding box center [279, 10] width 374 height 20
click at [297, 24] on div "Troca de Arquivos Exportações de Retorno Retorno #d919b81d Exportação de Retorn…" at bounding box center [314, 138] width 464 height 237
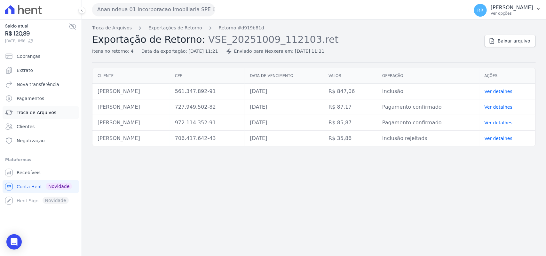
click at [35, 110] on span "Troca de Arquivos" at bounding box center [37, 112] width 40 height 6
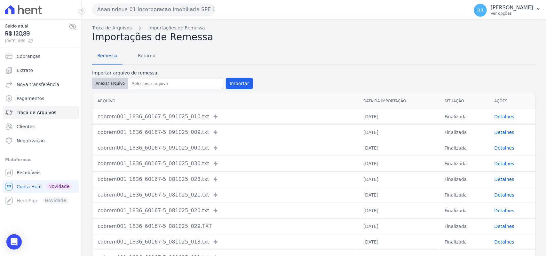
click at [99, 79] on button "Anexar arquivo" at bounding box center [110, 84] width 36 height 12
type input "cobrem001_1836_60167-5_091025_011.TXT"
click at [239, 85] on button "Importar" at bounding box center [239, 84] width 27 height 12
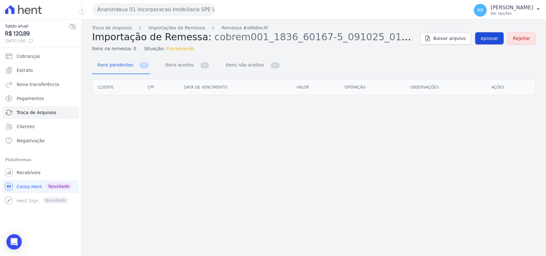
click at [500, 38] on link "Aprovar" at bounding box center [489, 38] width 28 height 12
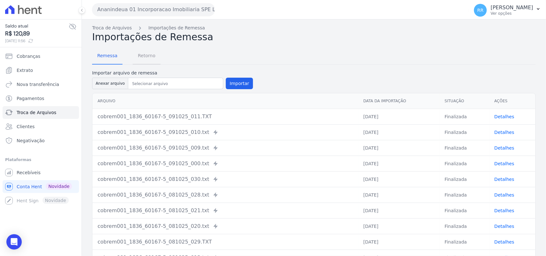
click at [146, 54] on span "Retorno" at bounding box center [146, 55] width 25 height 13
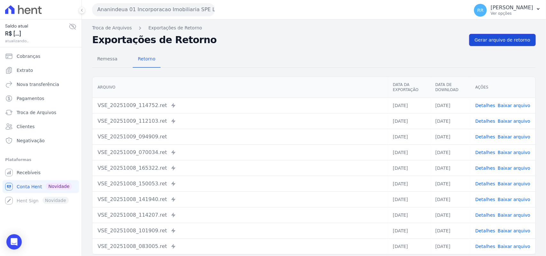
click at [508, 41] on span "Gerar arquivo de retorno" at bounding box center [503, 40] width 56 height 6
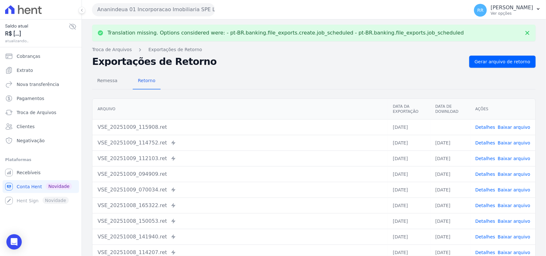
click at [512, 125] on link "Baixar arquivo" at bounding box center [514, 127] width 33 height 5
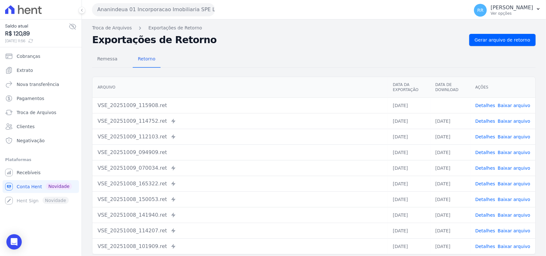
click at [225, 58] on div "Remessa Retorno" at bounding box center [314, 59] width 444 height 17
click at [210, 67] on div "Remessa Retorno Arquivo Data da Exportação Data de Download Ações VSE_20251009_…" at bounding box center [314, 161] width 444 height 231
click at [225, 70] on div "Remessa Retorno Arquivo Data da Exportação Data de Download Ações VSE_20251009_…" at bounding box center [314, 161] width 444 height 231
click at [215, 69] on div "Remessa Retorno Arquivo Data da Exportação Data de Download Ações VSE_20251009_…" at bounding box center [314, 161] width 444 height 231
click at [188, 70] on div "Remessa Retorno Arquivo Data da Exportação Data de Download Ações VSE_20251009_…" at bounding box center [314, 161] width 444 height 231
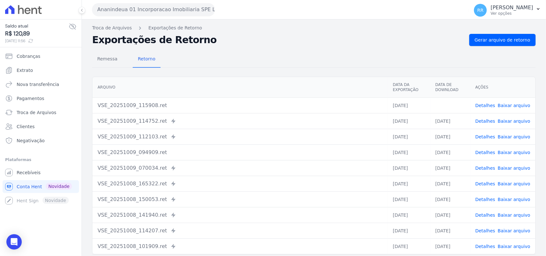
click at [260, 42] on h2 "Exportações de Retorno" at bounding box center [278, 40] width 372 height 9
click at [255, 42] on h2 "Exportações de Retorno" at bounding box center [278, 40] width 372 height 9
click at [226, 51] on div "Remessa Retorno Arquivo Data da Exportação Data de Download Ações VSE_20251009_…" at bounding box center [314, 161] width 444 height 231
click at [228, 46] on div "Remessa Retorno Arquivo Data da Exportação Data de Download Ações VSE_20251009_…" at bounding box center [314, 161] width 444 height 231
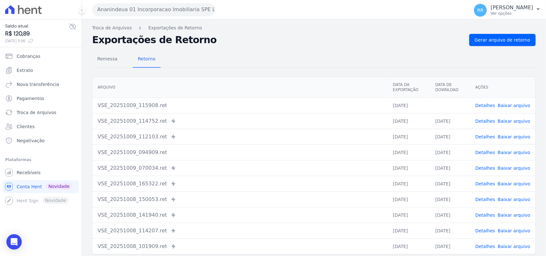
click at [228, 46] on div "Remessa Retorno Arquivo Data da Exportação Data de Download Ações VSE_20251009_…" at bounding box center [314, 161] width 444 height 231
click at [244, 57] on div "Remessa Retorno" at bounding box center [314, 59] width 444 height 17
click at [303, 62] on div "Remessa Retorno" at bounding box center [314, 59] width 444 height 17
